Goal: Transaction & Acquisition: Purchase product/service

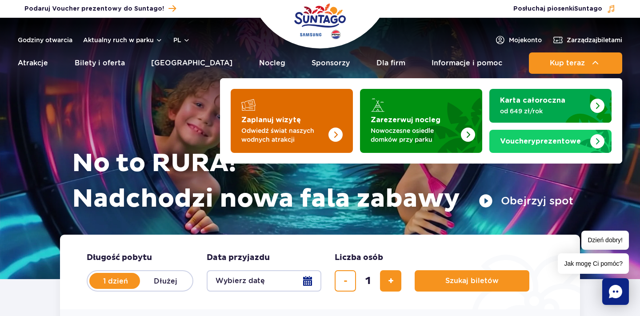
click at [330, 118] on img "Zaplanuj wizytę" at bounding box center [317, 118] width 71 height 69
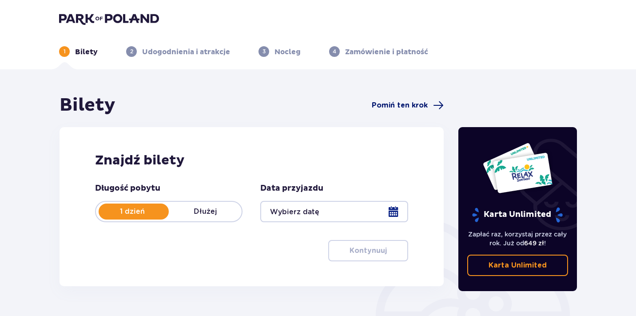
click at [407, 106] on span "Pomiń ten krok" at bounding box center [400, 105] width 56 height 10
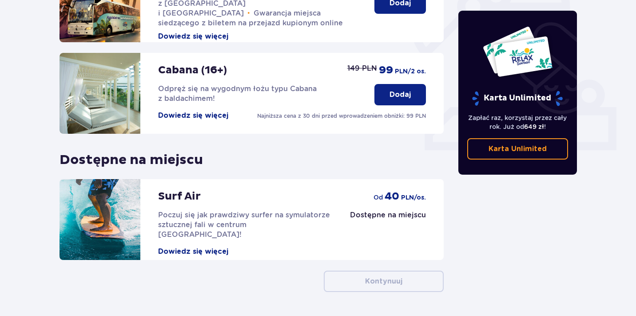
scroll to position [329, 0]
